Goal: Information Seeking & Learning: Find specific page/section

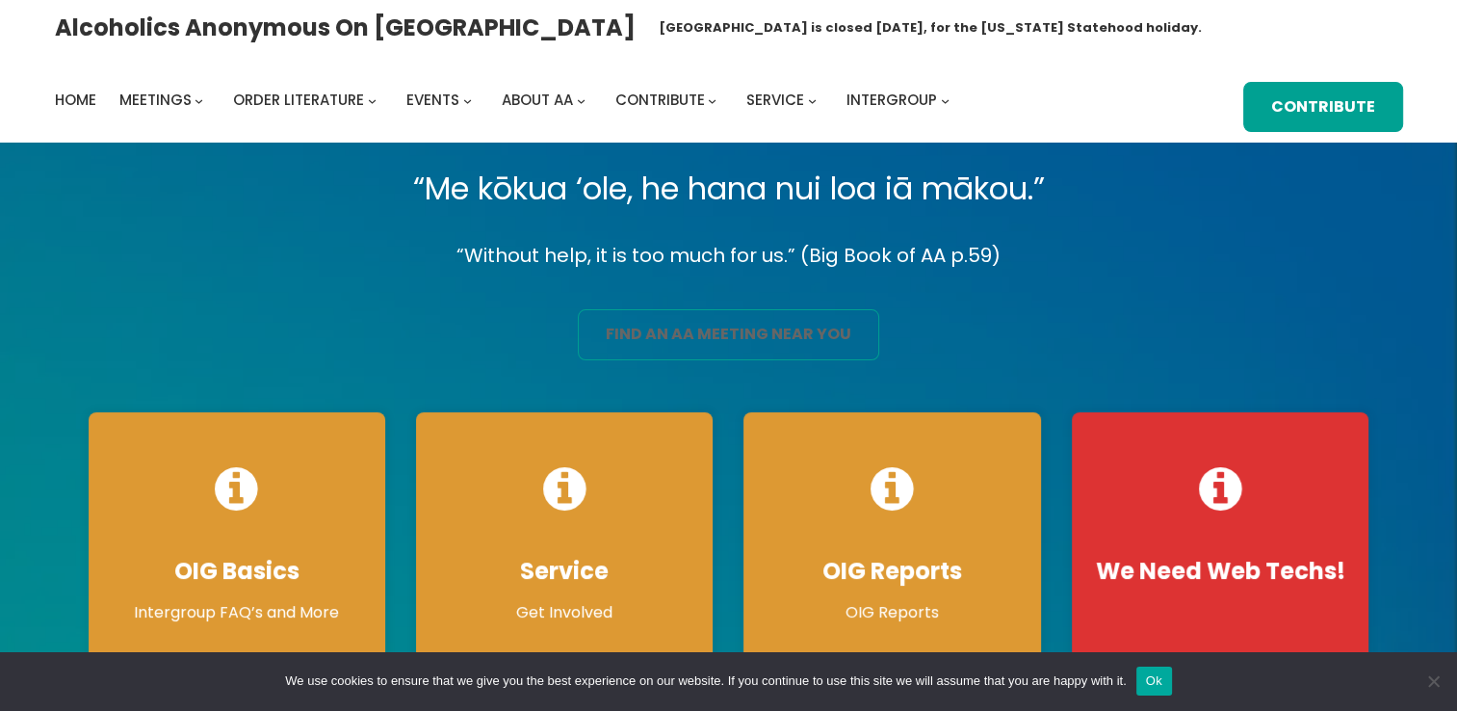
click at [664, 317] on link "find an aa meeting near you" at bounding box center [728, 334] width 301 height 51
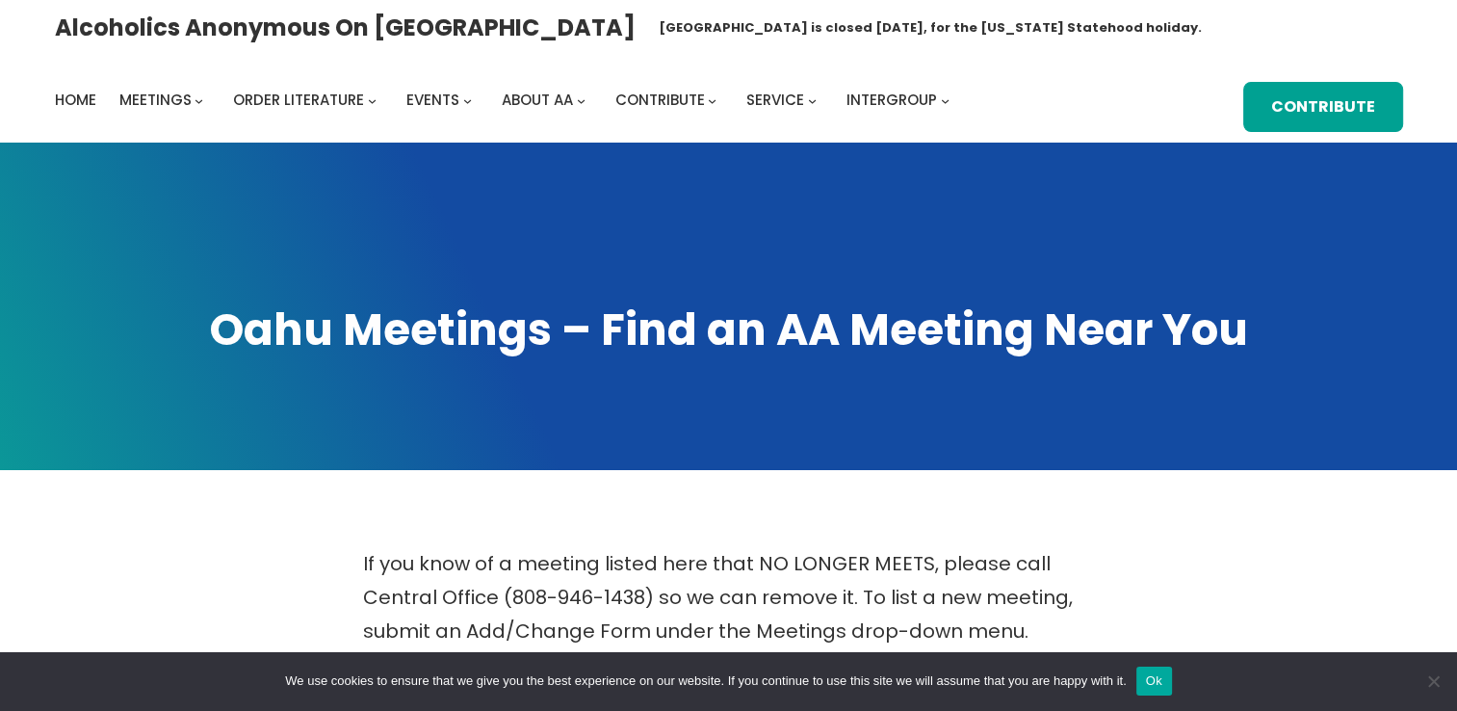
scroll to position [621, 0]
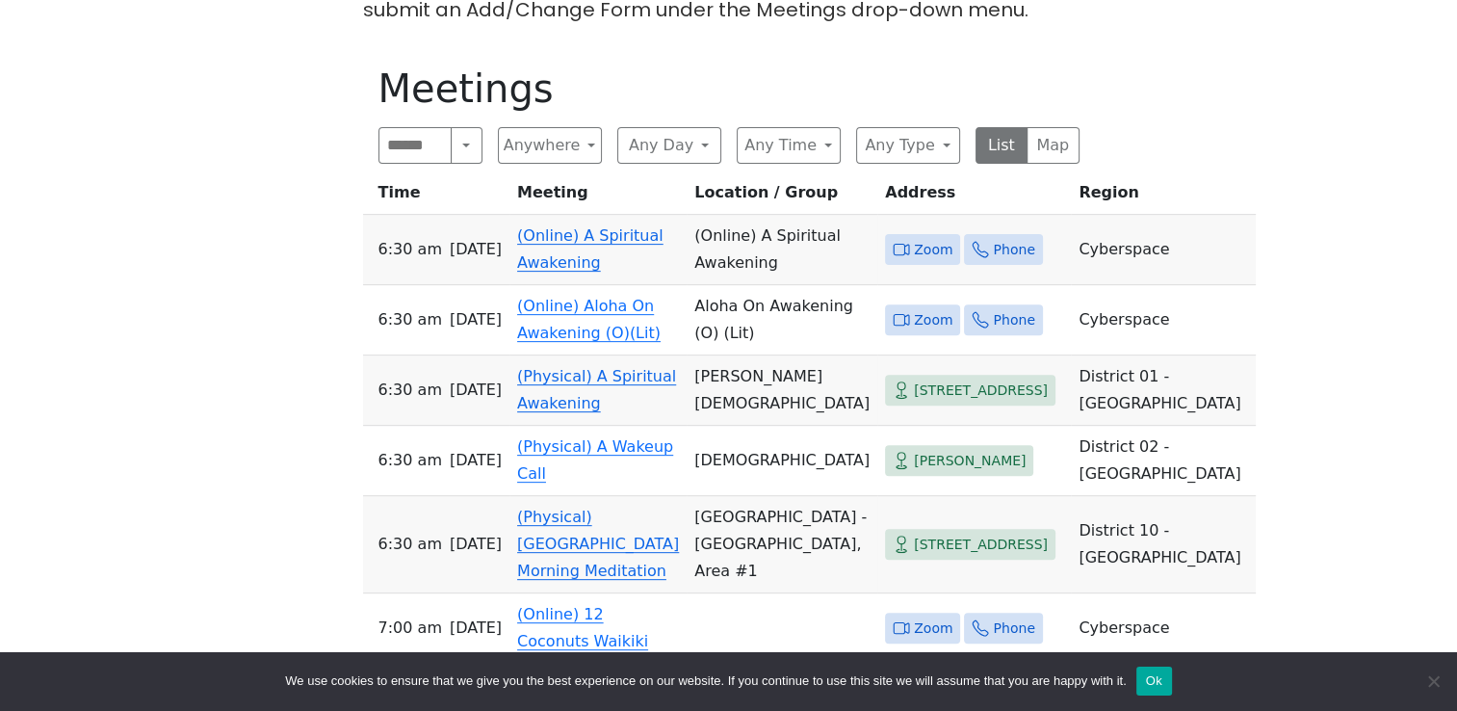
click at [914, 238] on span "Zoom" at bounding box center [933, 250] width 39 height 24
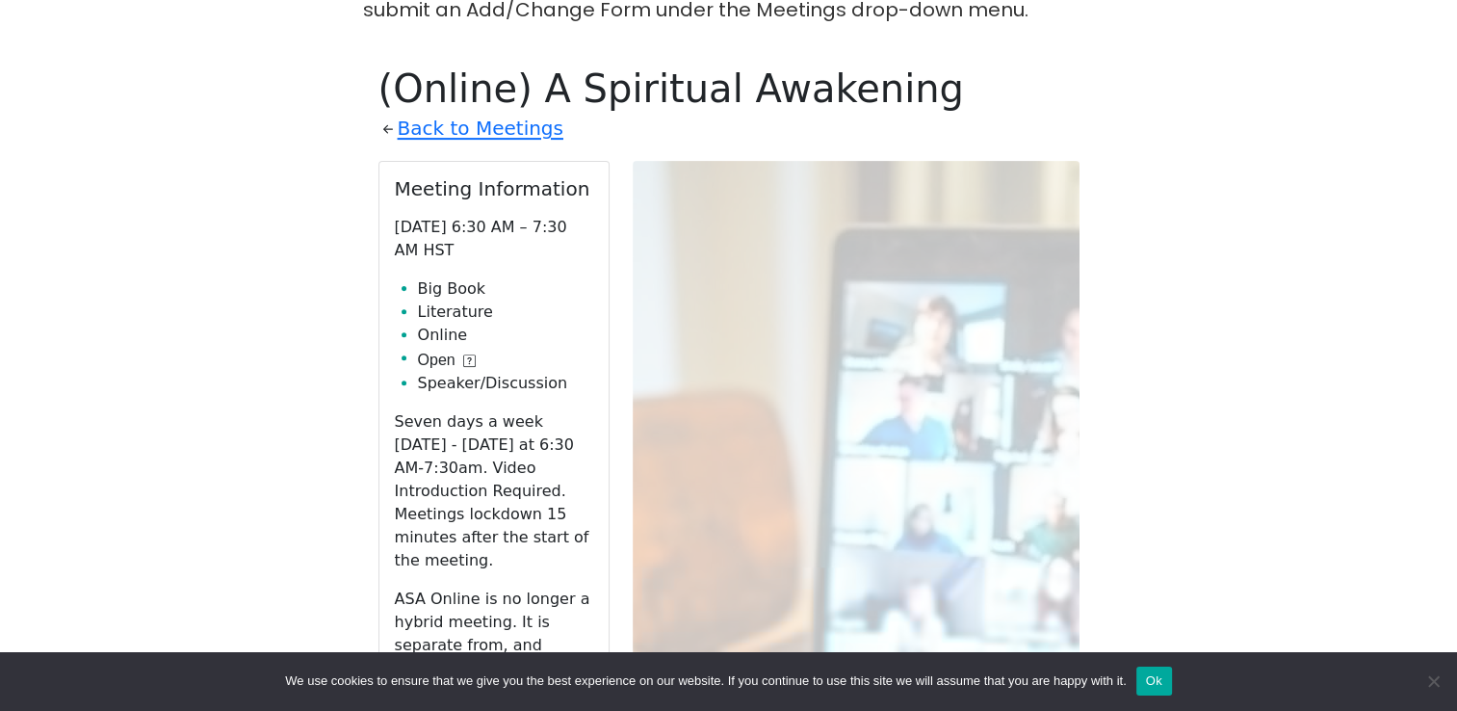
scroll to position [671, 0]
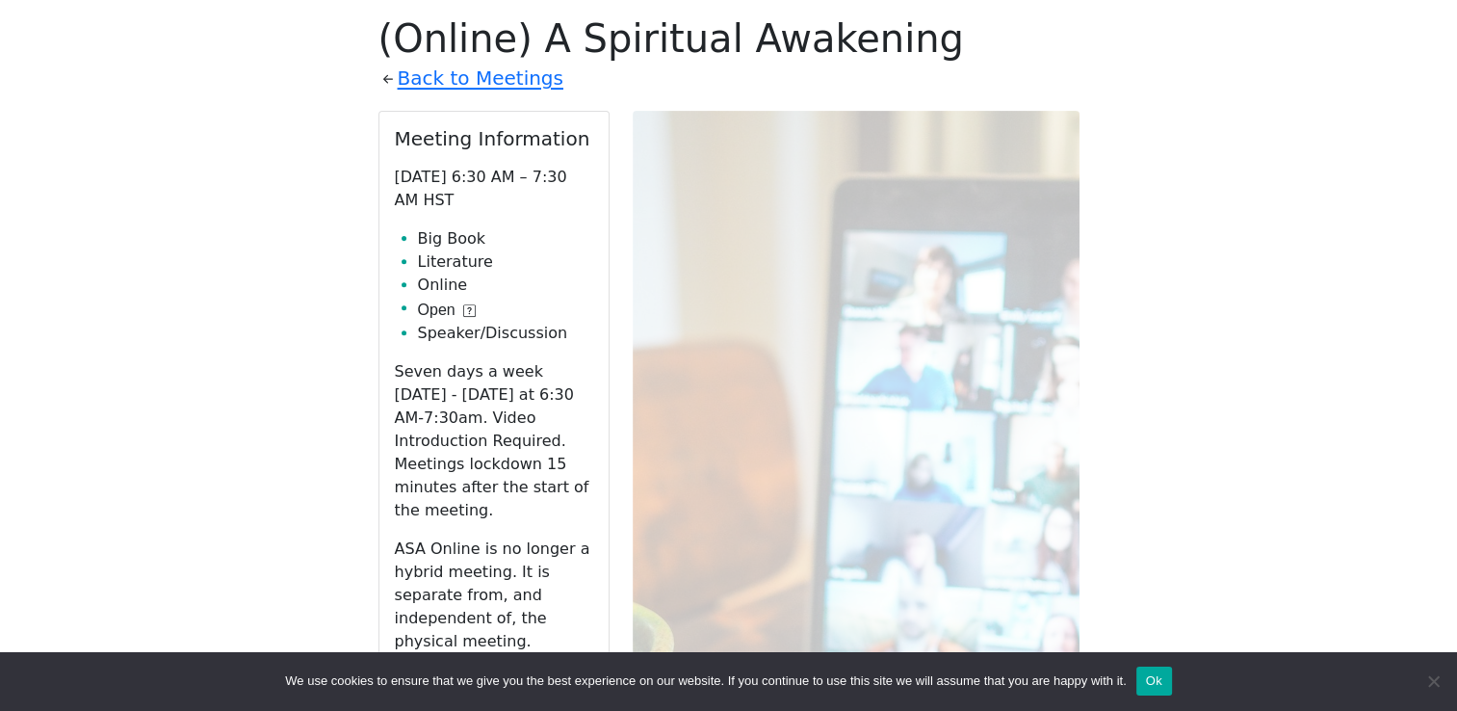
click at [546, 668] on link "Zoom" at bounding box center [494, 686] width 198 height 37
